Goal: Task Accomplishment & Management: Use online tool/utility

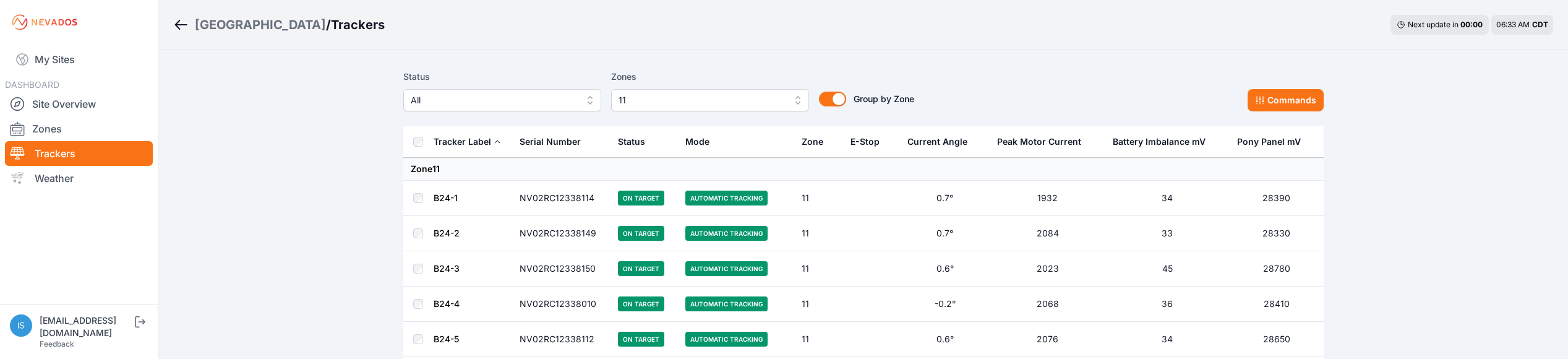
scroll to position [927, 0]
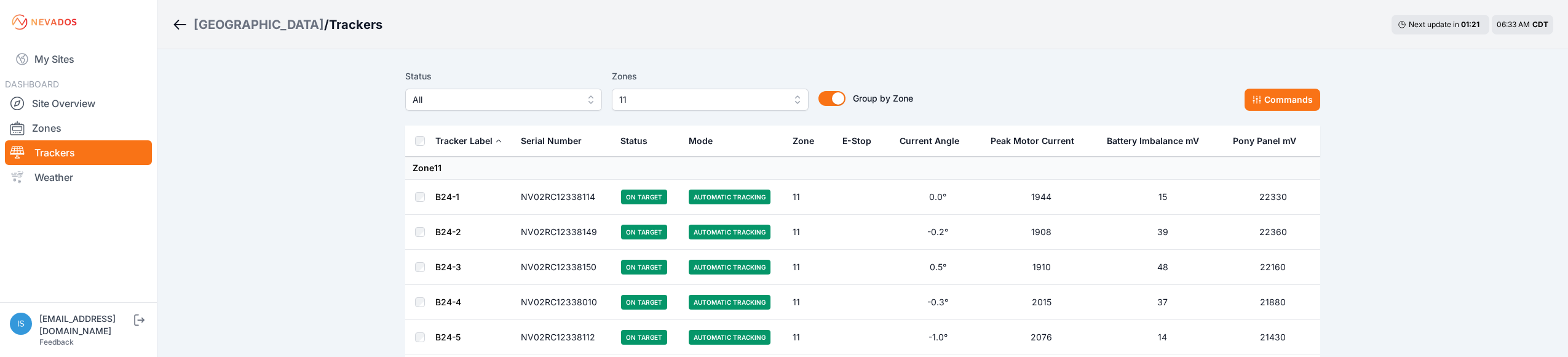
click at [793, 96] on button "11" at bounding box center [710, 100] width 197 height 22
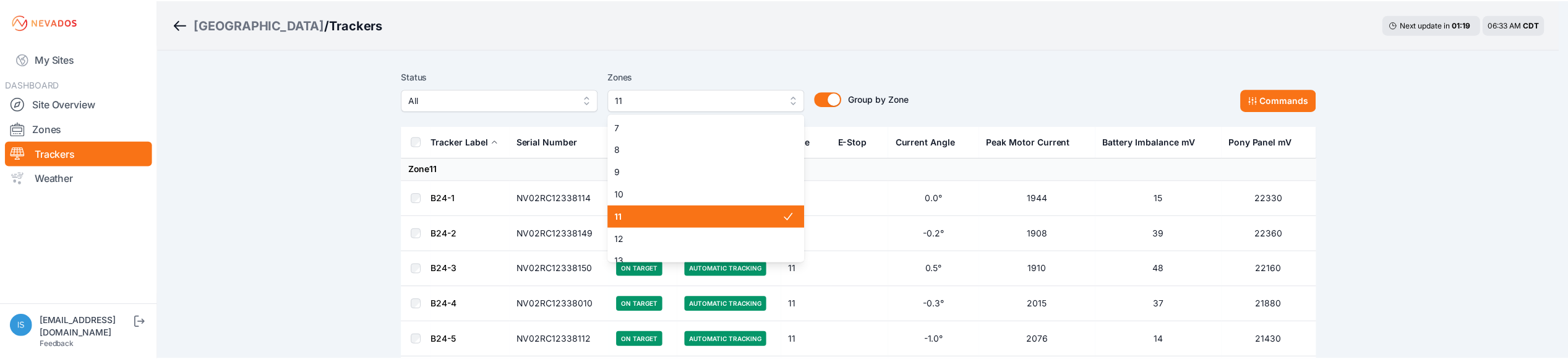
scroll to position [191, 0]
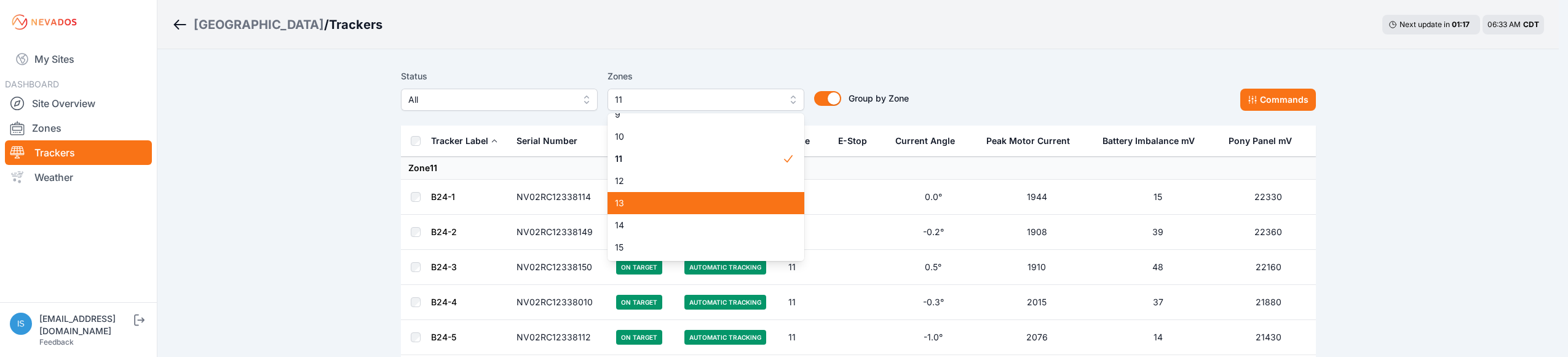
click at [685, 207] on span "13" at bounding box center [698, 203] width 167 height 12
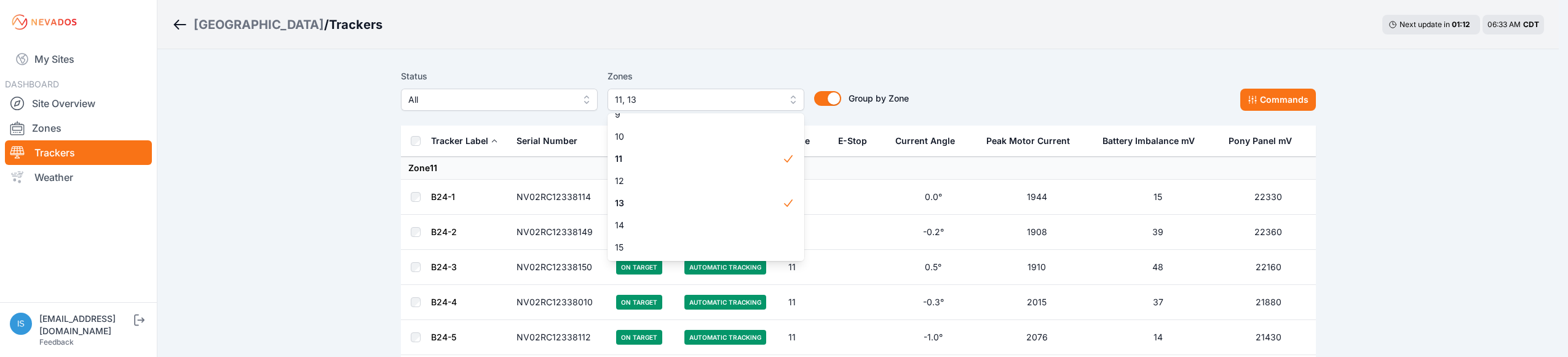
click at [1021, 68] on div "Status All Zones 11, 13 1 2 3 4 5 6 7 8 9 10 11 12 13 14 15 Group by Zone Group…" at bounding box center [858, 95] width 915 height 62
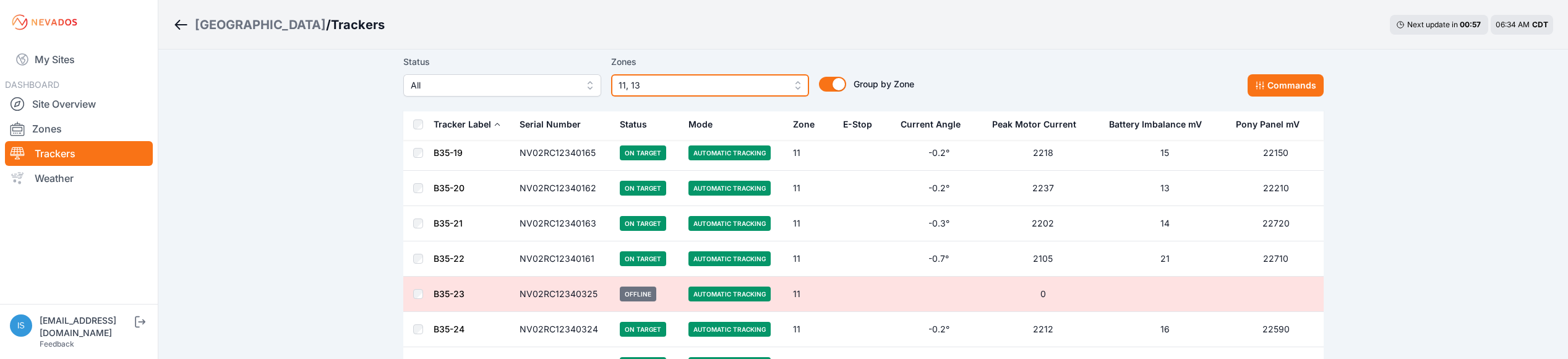
scroll to position [2829, 0]
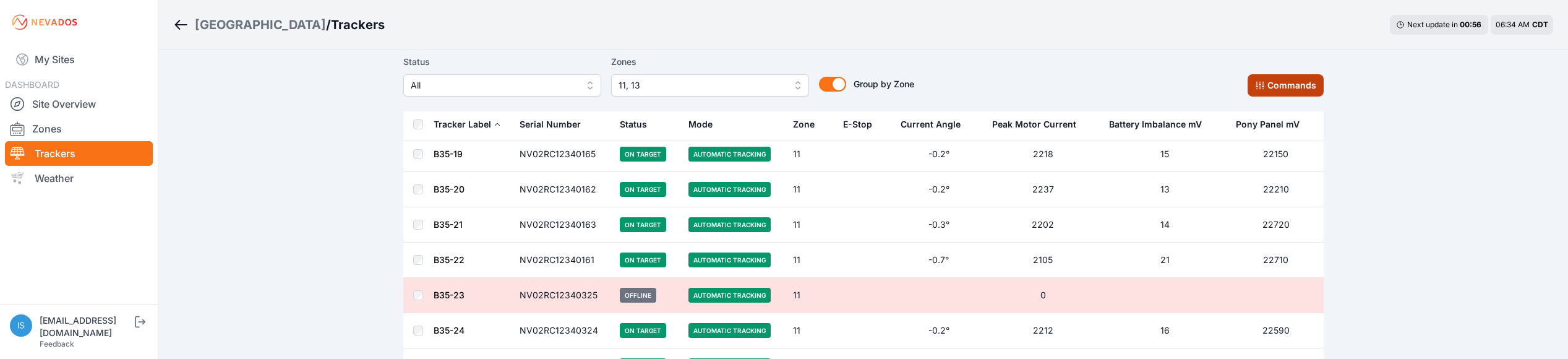
click at [1270, 82] on button "Commands" at bounding box center [1286, 85] width 76 height 22
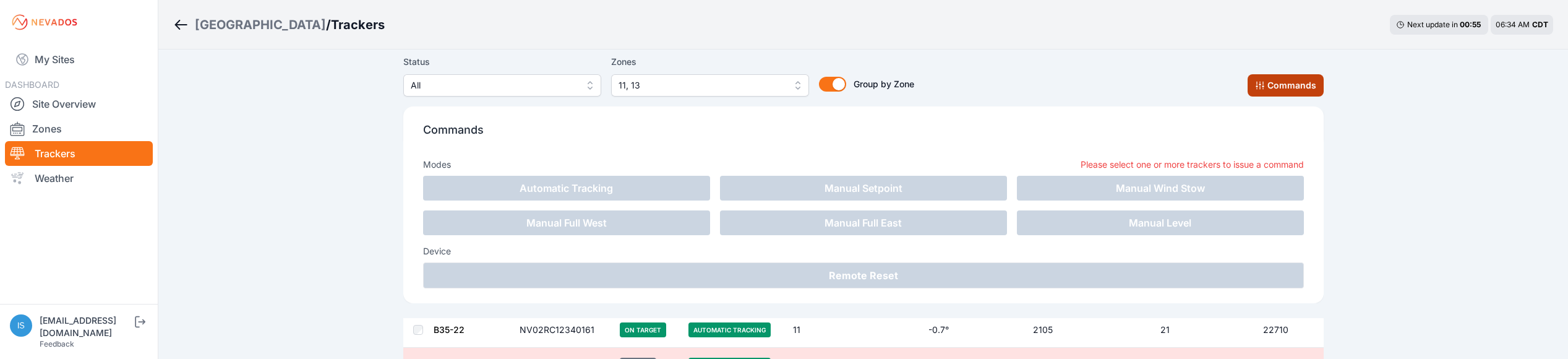
scroll to position [3036, 0]
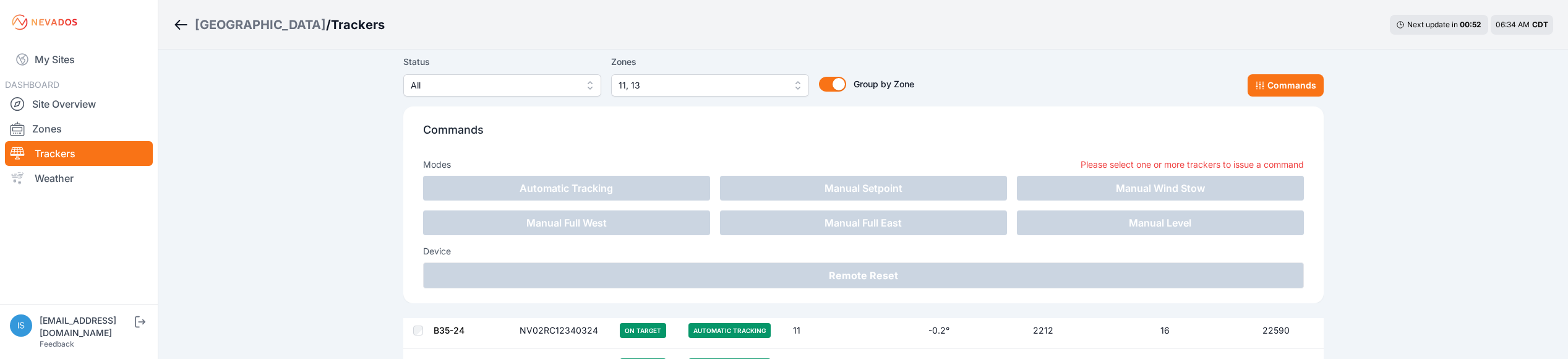
click at [1011, 58] on div "Status All Zones 11, 13 Group by Zone Group by Zone Commands" at bounding box center [864, 76] width 920 height 42
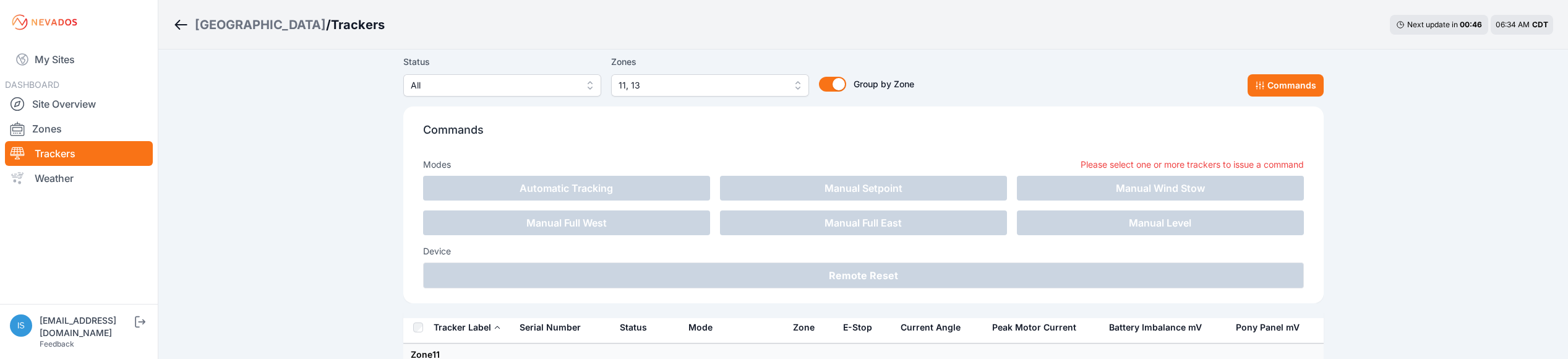
scroll to position [0, 0]
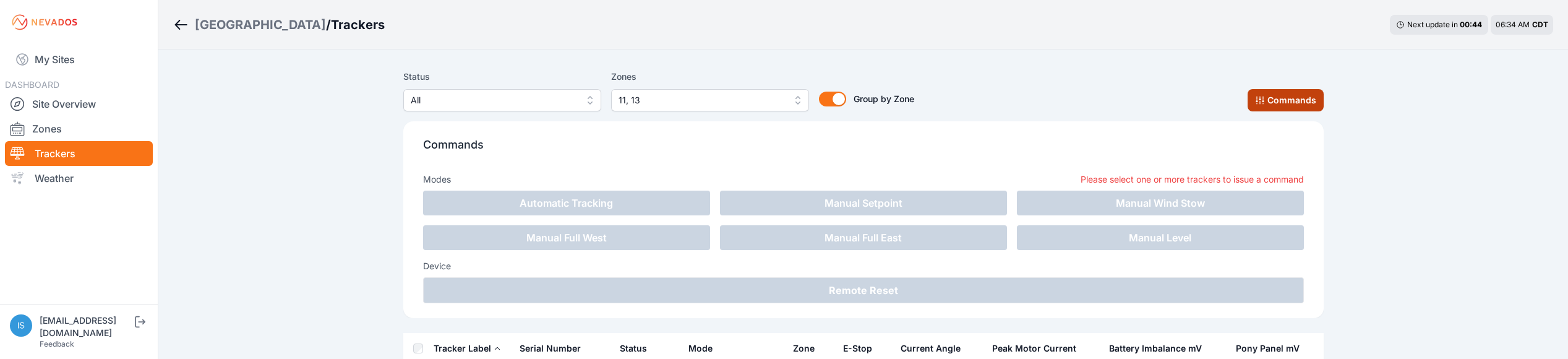
click at [1307, 108] on button "Commands" at bounding box center [1286, 100] width 76 height 22
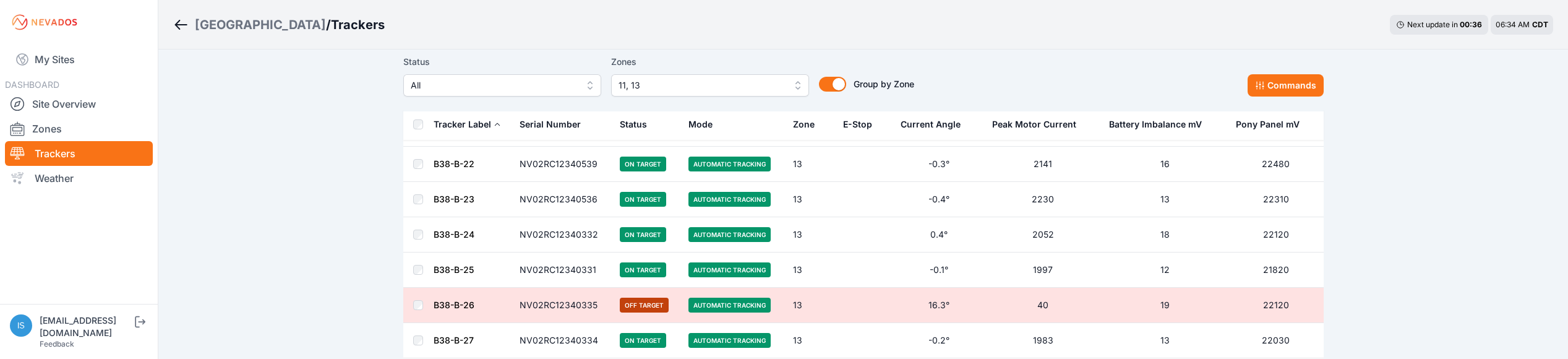
scroll to position [4499, 0]
click at [1303, 90] on button "Commands" at bounding box center [1286, 85] width 76 height 22
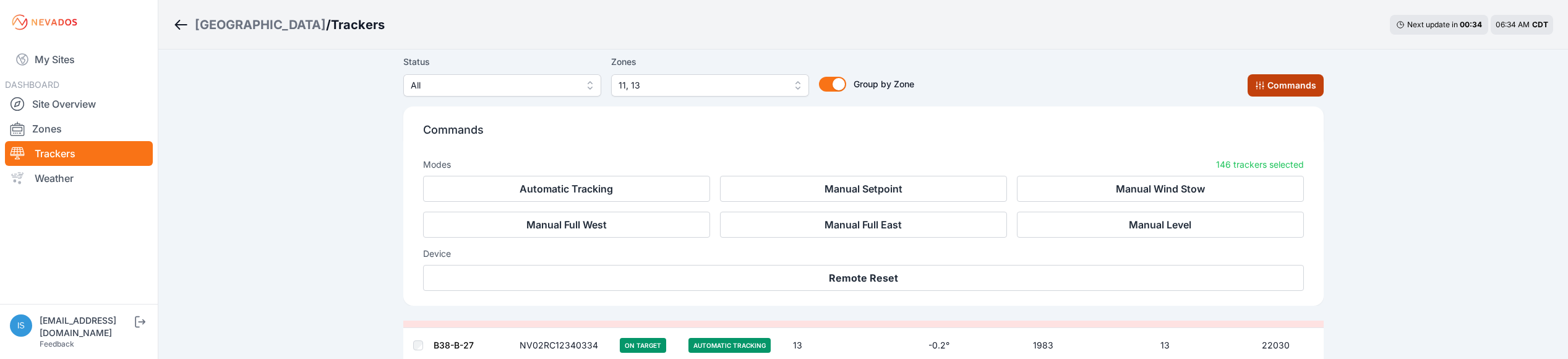
scroll to position [4708, 0]
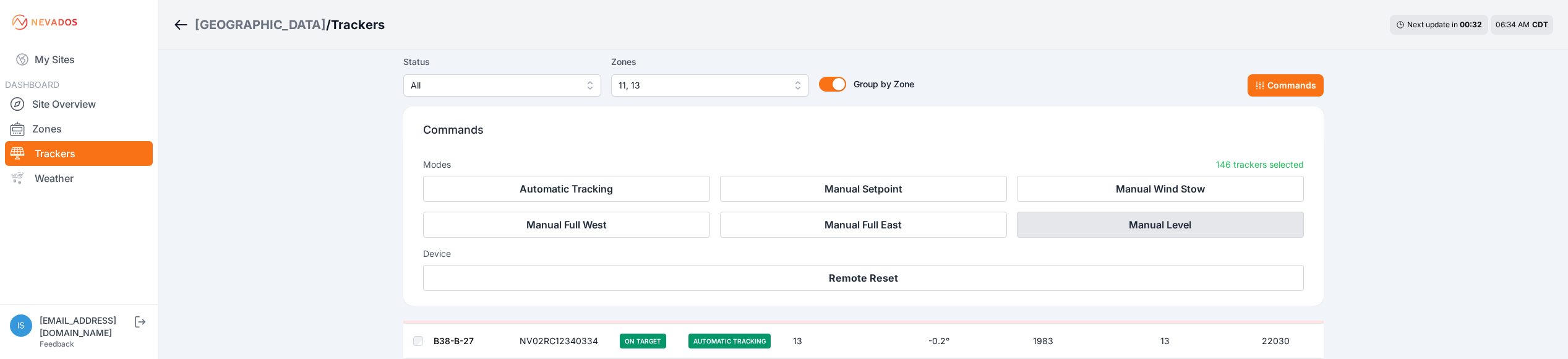
click at [1163, 235] on button "Manual Level" at bounding box center [1161, 225] width 287 height 26
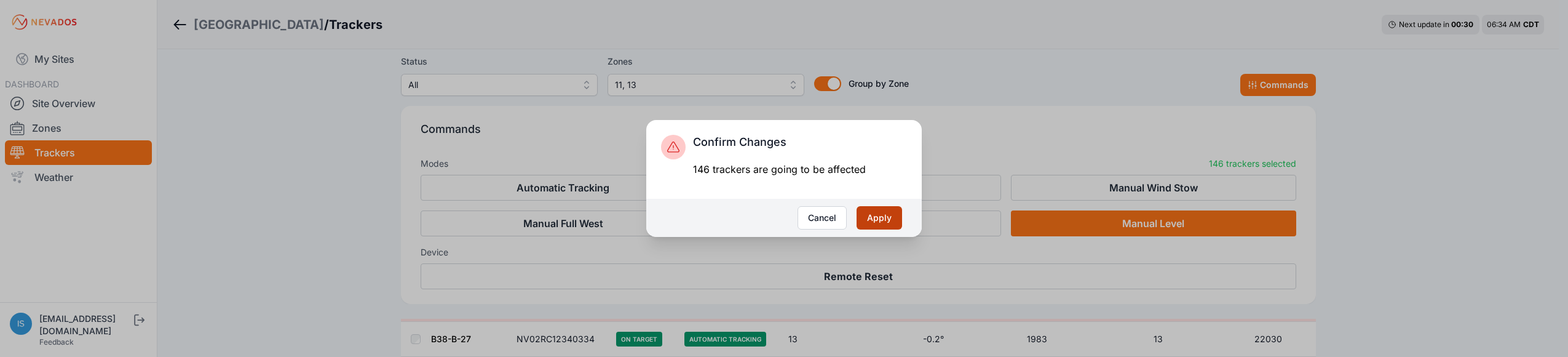
click at [878, 217] on button "Apply" at bounding box center [879, 218] width 46 height 23
